Goal: Task Accomplishment & Management: Use online tool/utility

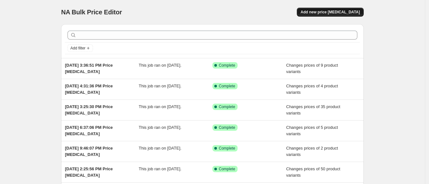
click at [338, 12] on span "Add new price change job" at bounding box center [330, 12] width 59 height 5
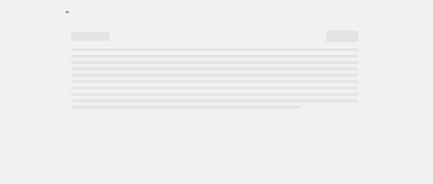
select select "percentage"
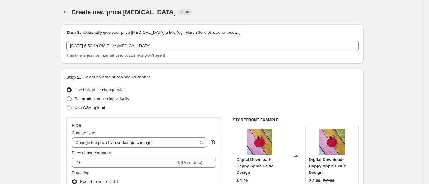
click at [95, 97] on span "Set product prices individually" at bounding box center [102, 98] width 55 height 5
click at [67, 96] on input "Set product prices individually" at bounding box center [67, 96] width 0 height 0
radio input "true"
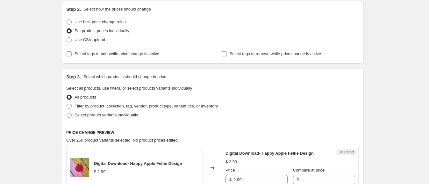
scroll to position [119, 0]
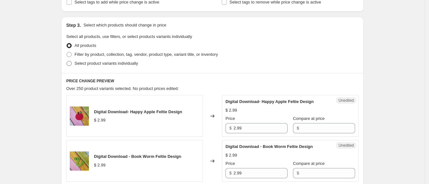
click at [107, 62] on span "Select product variants individually" at bounding box center [106, 63] width 63 height 5
click at [67, 61] on input "Select product variants individually" at bounding box center [67, 61] width 0 height 0
radio input "true"
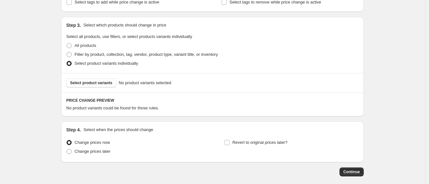
click at [100, 87] on div "Select product variants No product variants selected" at bounding box center [212, 82] width 303 height 19
click at [102, 82] on span "Select product variants" at bounding box center [91, 82] width 42 height 5
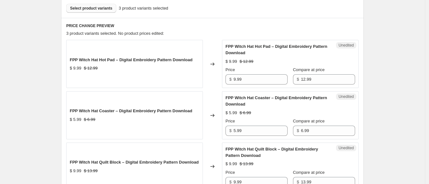
scroll to position [199, 0]
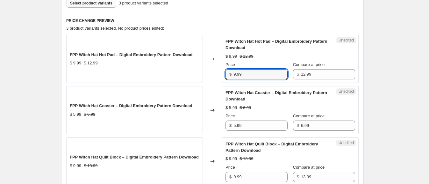
drag, startPoint x: 260, startPoint y: 78, endPoint x: 217, endPoint y: 74, distance: 42.6
click at [217, 74] on div "FPP Witch Hat Hot Pad – Digital Embroidery Pattern Download $ 9.99 $ 12.99 Chan…" at bounding box center [212, 59] width 292 height 48
type input "12.99"
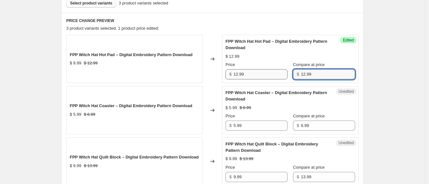
drag, startPoint x: 324, startPoint y: 75, endPoint x: 279, endPoint y: 75, distance: 45.2
click at [279, 75] on div "Price $ 12.99 Compare at price $ 12.99" at bounding box center [290, 70] width 130 height 18
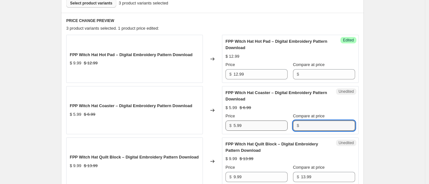
drag, startPoint x: 307, startPoint y: 125, endPoint x: 274, endPoint y: 124, distance: 32.8
click at [283, 123] on div "Price $ 5.99 Compare at price $" at bounding box center [290, 122] width 130 height 18
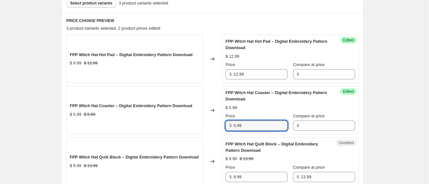
drag, startPoint x: 253, startPoint y: 125, endPoint x: 225, endPoint y: 127, distance: 27.5
click at [225, 128] on div "Success Edited FPP Witch Hat Coaster – Digital Embroidery Pattern Download $ 5.…" at bounding box center [290, 110] width 137 height 48
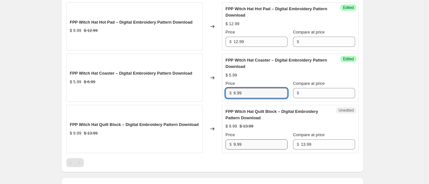
scroll to position [239, 0]
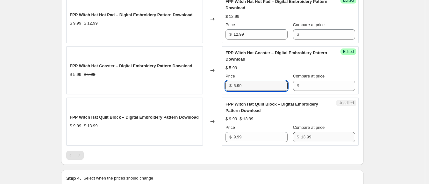
type input "6.99"
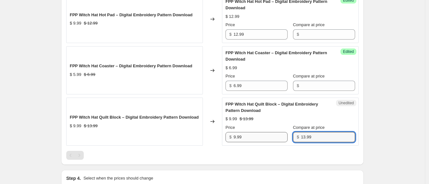
drag, startPoint x: 319, startPoint y: 135, endPoint x: 283, endPoint y: 134, distance: 36.0
click at [283, 134] on div "Price $ 9.99 Compare at price $ 13.99" at bounding box center [290, 133] width 130 height 18
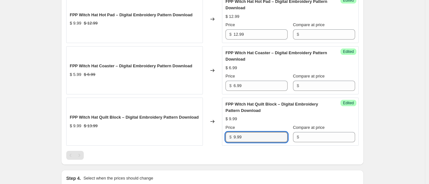
drag, startPoint x: 251, startPoint y: 135, endPoint x: 217, endPoint y: 135, distance: 34.7
click at [217, 135] on div "FPP Witch Hat Quilt Block – Digital Embroidery Pattern Download $ 9.99 $ 13.99 …" at bounding box center [212, 121] width 292 height 48
type input "13.99"
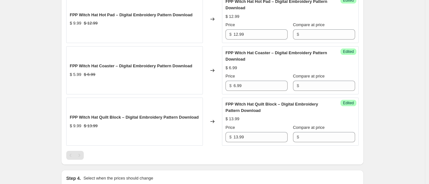
click at [210, 128] on div "Changed to" at bounding box center [212, 121] width 19 height 48
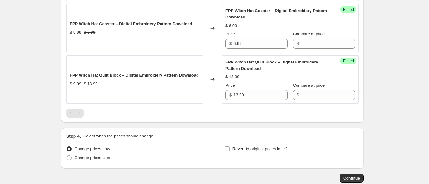
scroll to position [318, 0]
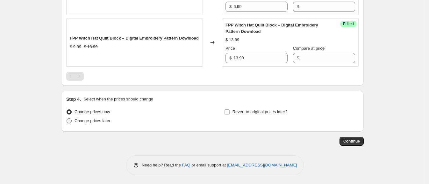
click at [106, 121] on span "Change prices later" at bounding box center [93, 120] width 36 height 5
click at [67, 118] on input "Change prices later" at bounding box center [67, 118] width 0 height 0
radio input "true"
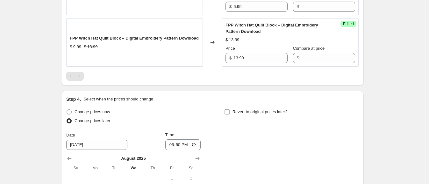
scroll to position [397, 0]
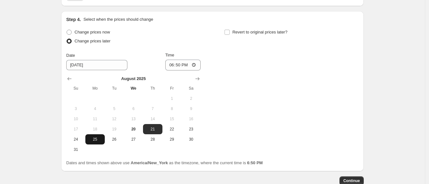
click at [96, 139] on span "25" at bounding box center [95, 139] width 14 height 5
type input "8/25/2025"
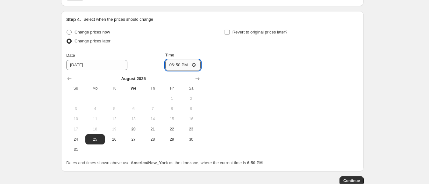
click at [174, 61] on input "18:50" at bounding box center [183, 65] width 36 height 11
type input "00:01"
click at [251, 90] on div "Change prices now Change prices later Date 8/25/2025 Time 00:01 August 2025 Su …" at bounding box center [212, 91] width 292 height 127
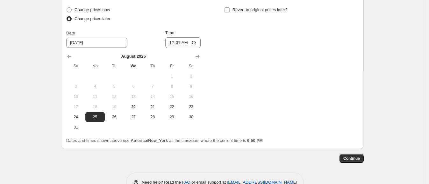
scroll to position [437, 0]
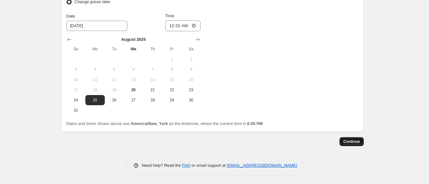
click at [355, 142] on span "Continue" at bounding box center [351, 141] width 17 height 5
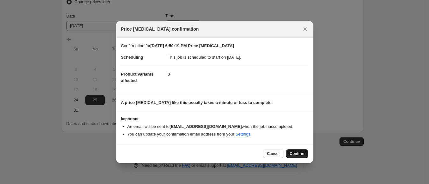
click at [298, 153] on span "Confirm" at bounding box center [297, 153] width 15 height 5
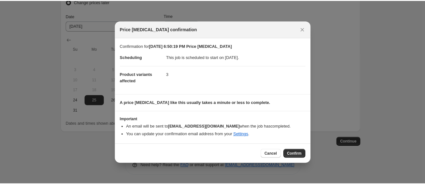
scroll to position [437, 0]
